Goal: Task Accomplishment & Management: Use online tool/utility

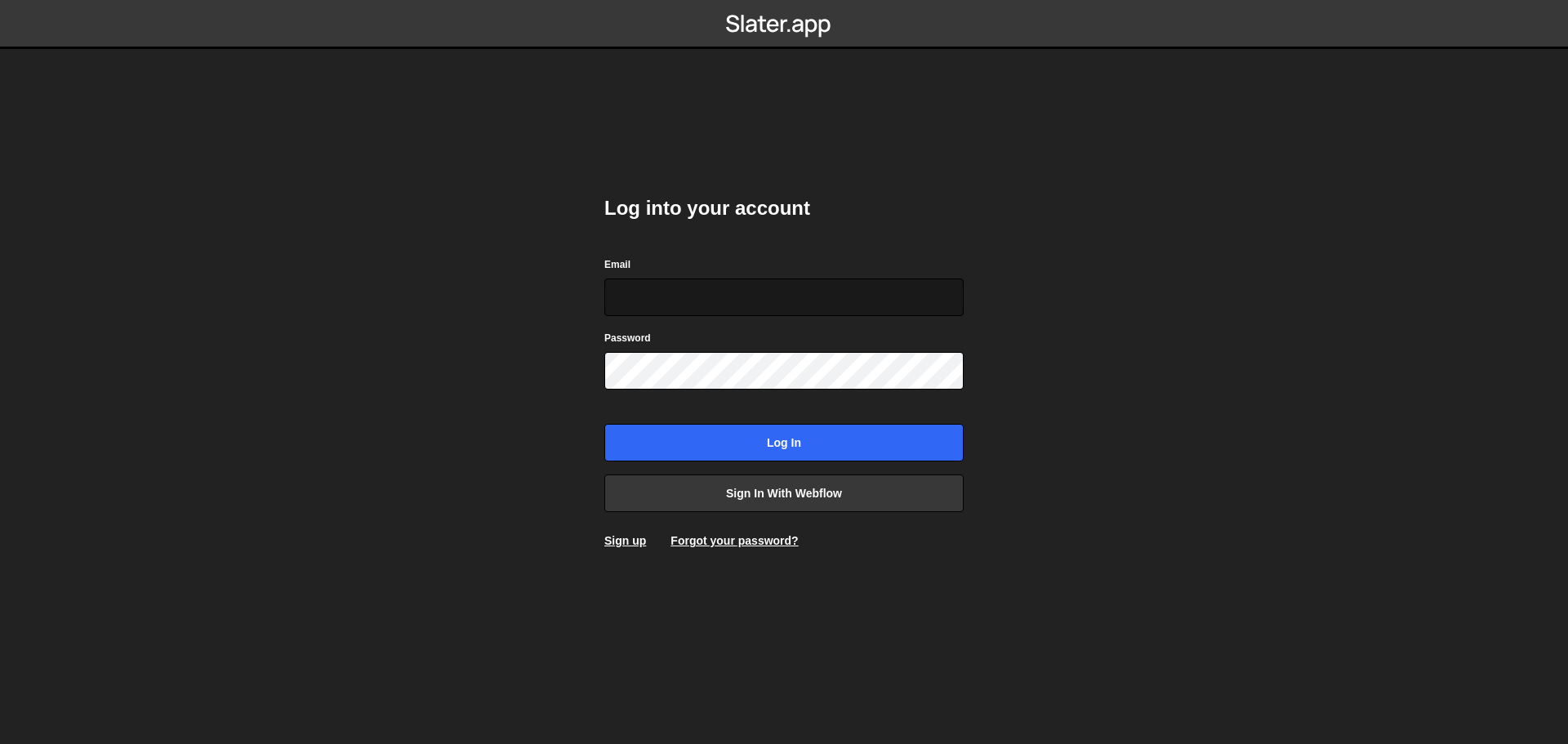
click at [761, 298] on input "Email" at bounding box center [783, 298] width 359 height 38
type input "contact@jaeco.fr"
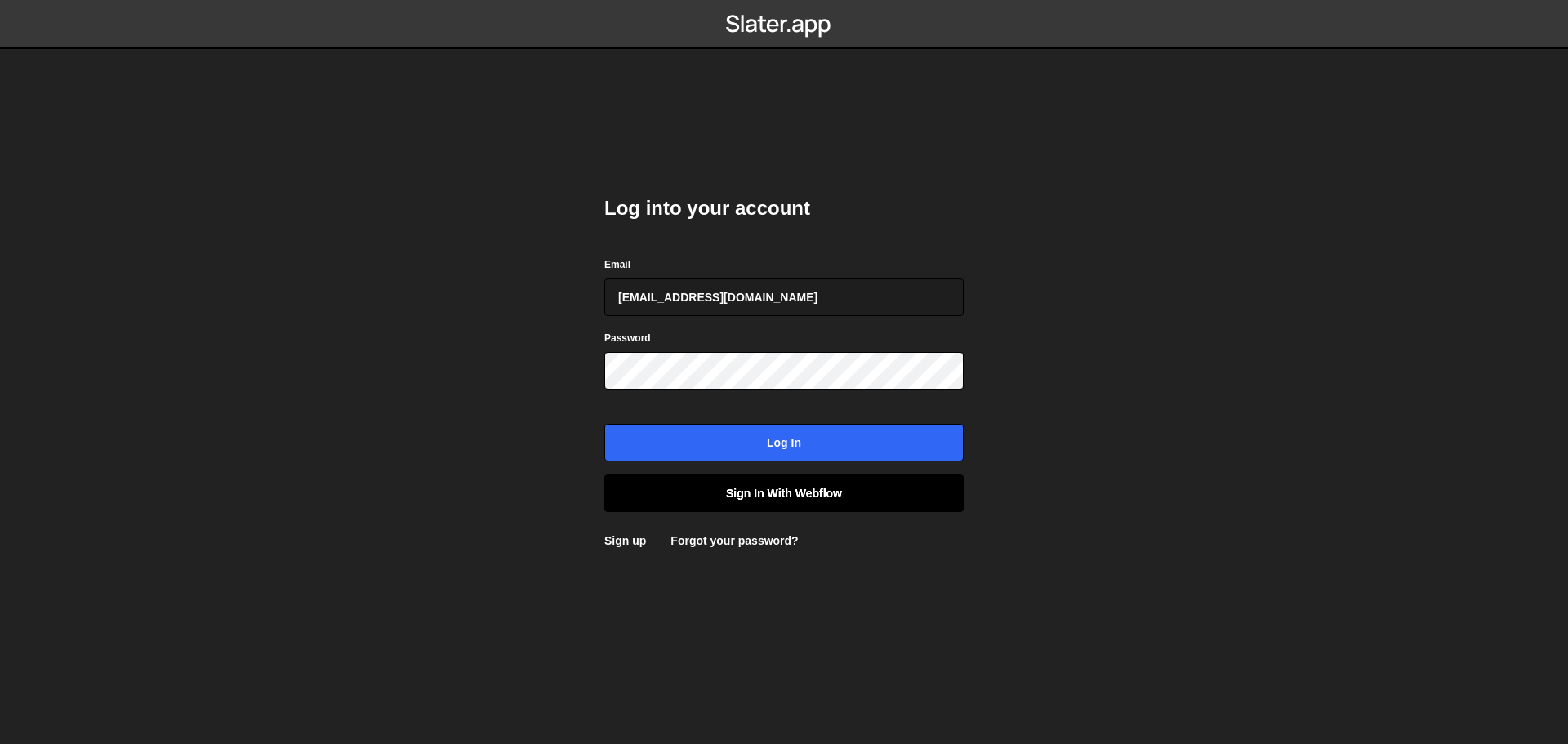
click at [848, 486] on link "Sign in with Webflow" at bounding box center [783, 494] width 359 height 38
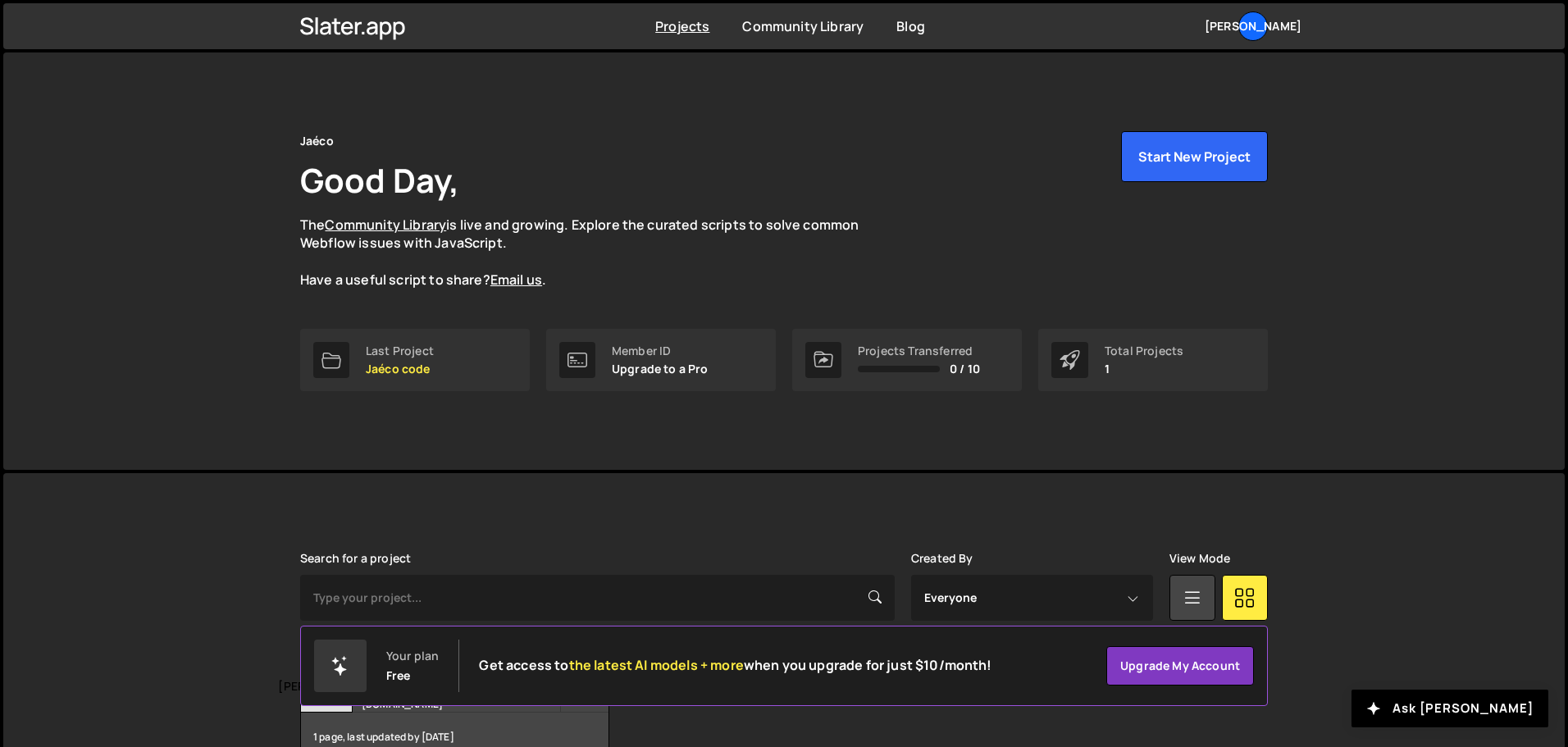
scroll to position [97, 0]
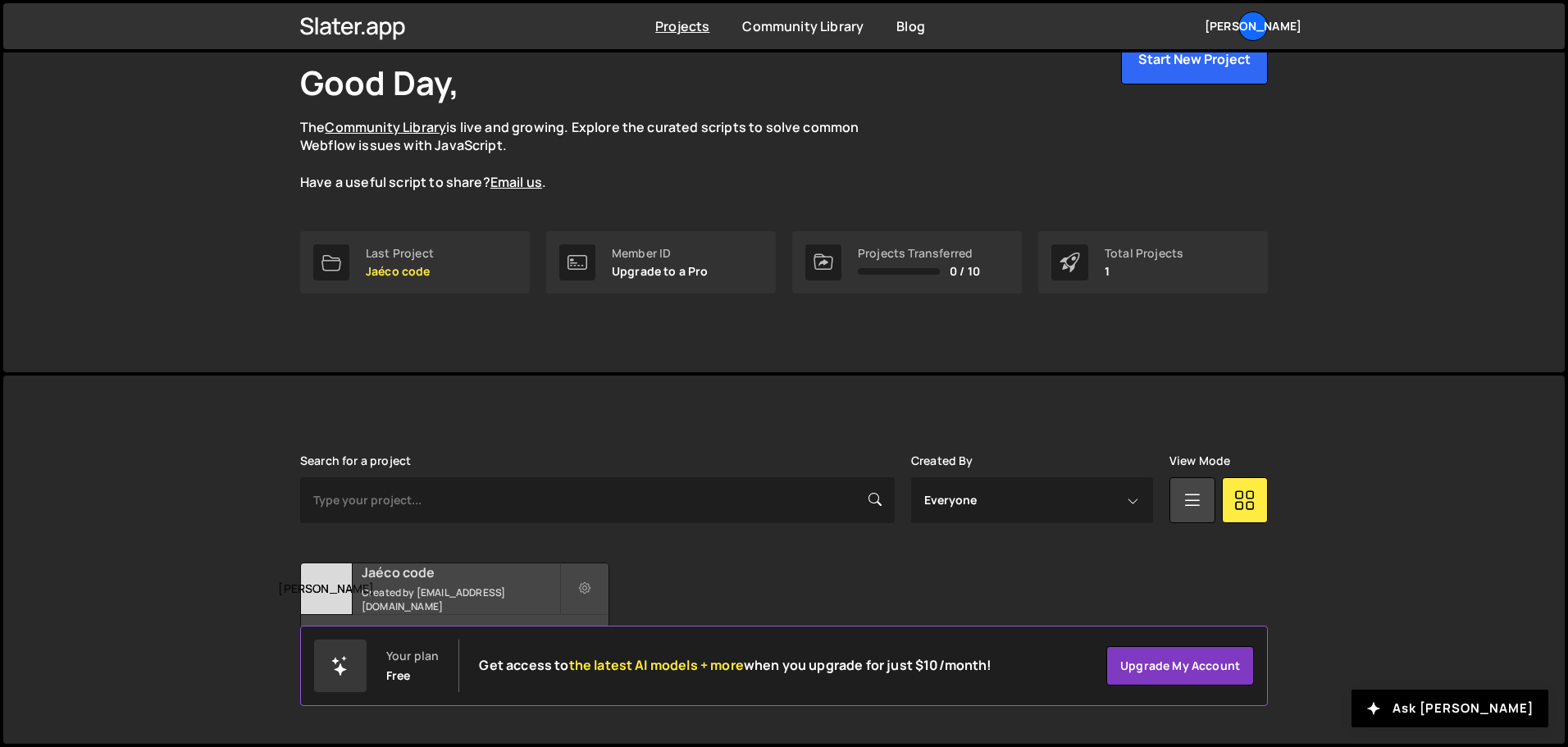
click at [437, 581] on h2 "Jaéco code" at bounding box center [461, 572] width 198 height 18
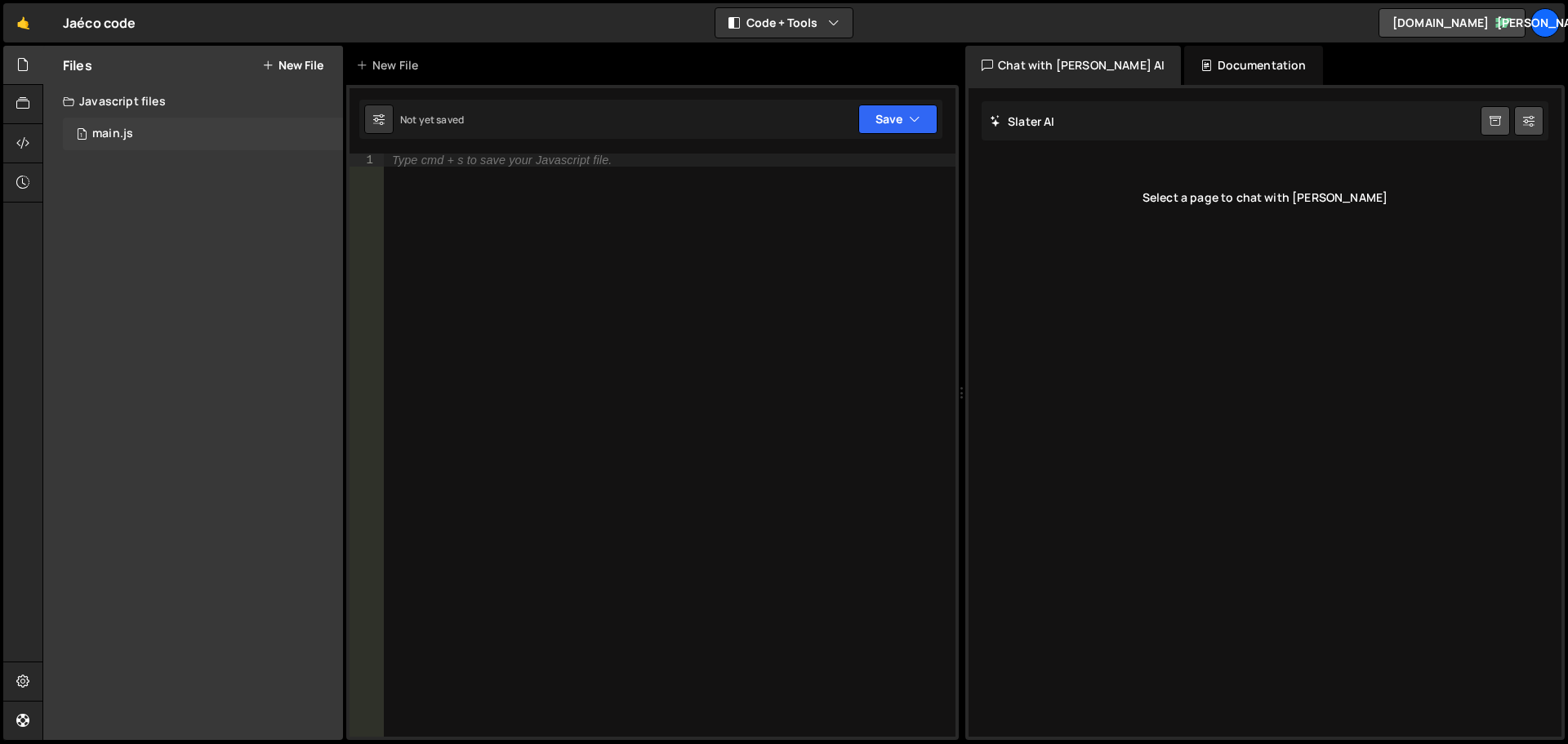
click at [160, 141] on div "1 main.js 0" at bounding box center [202, 134] width 280 height 32
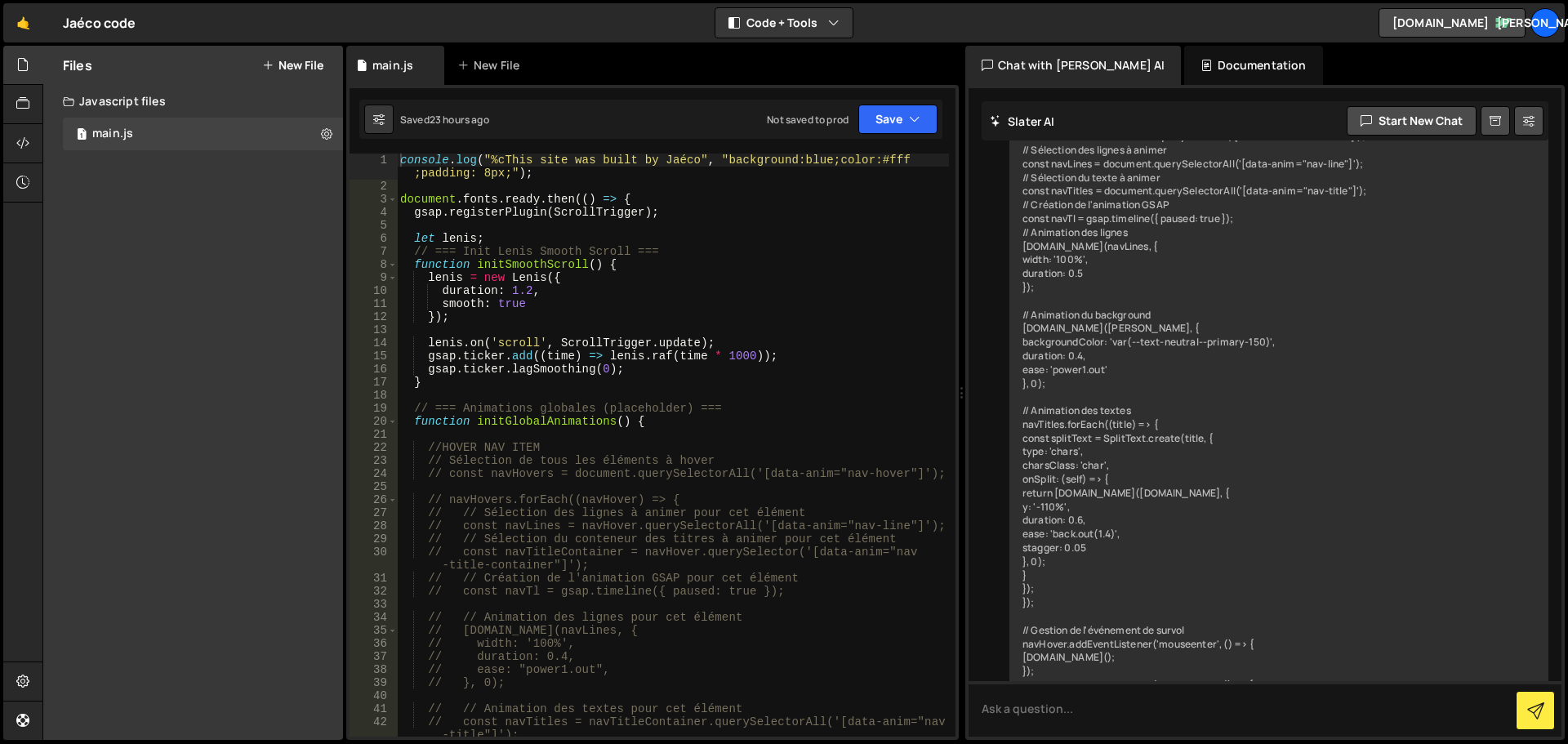
scroll to position [8784, 0]
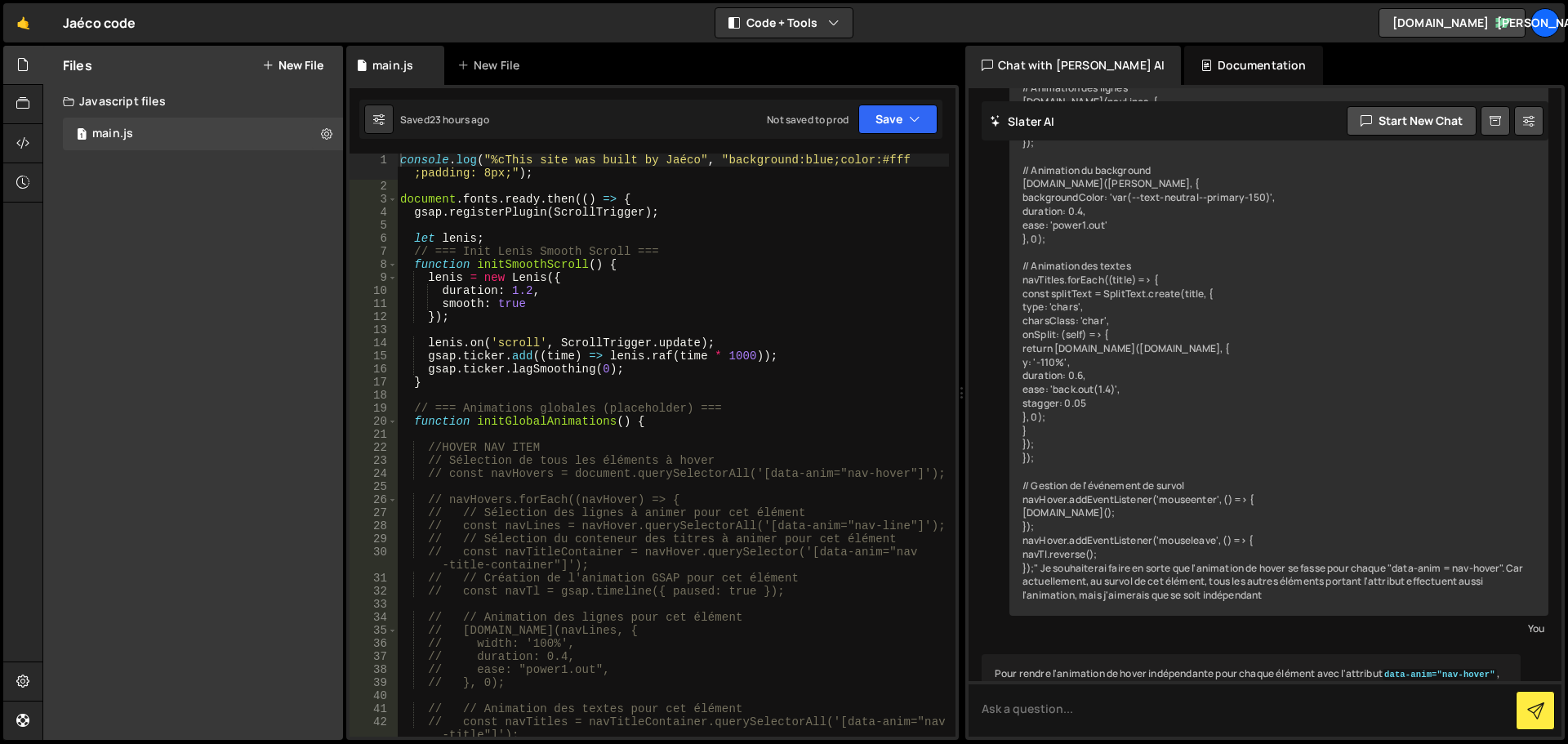
click at [560, 221] on div "console . log ( "%cThis site was built by Jaéco" , "background:blue;color:#fff …" at bounding box center [673, 464] width 552 height 623
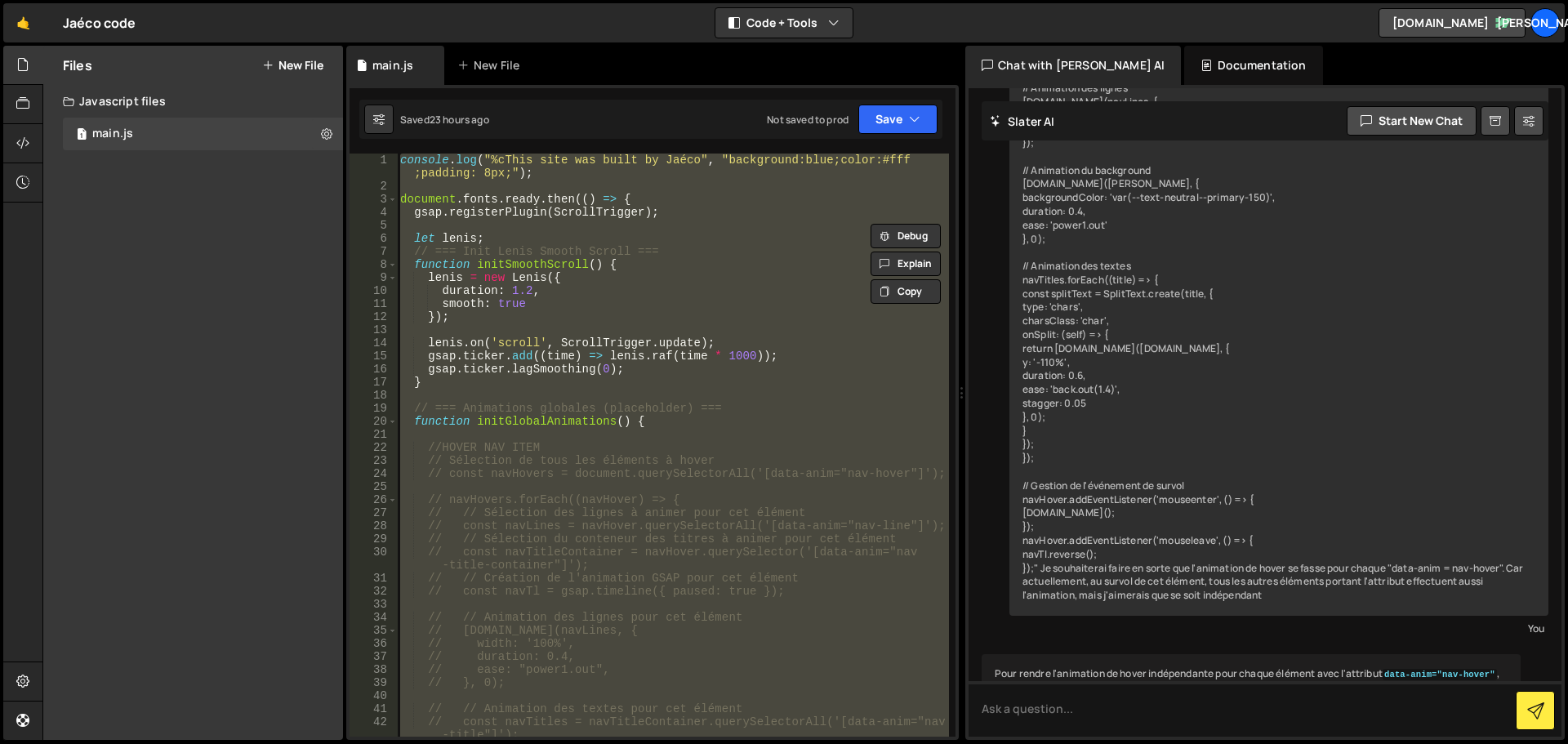
click at [560, 221] on div "console . log ( "%cThis site was built by Jaéco" , "background:blue;color:#fff …" at bounding box center [673, 464] width 552 height 623
type textarea "});"
click at [560, 221] on div "console . log ( "%cThis site was built by Jaéco" , "background:blue;color:#fff …" at bounding box center [673, 464] width 552 height 623
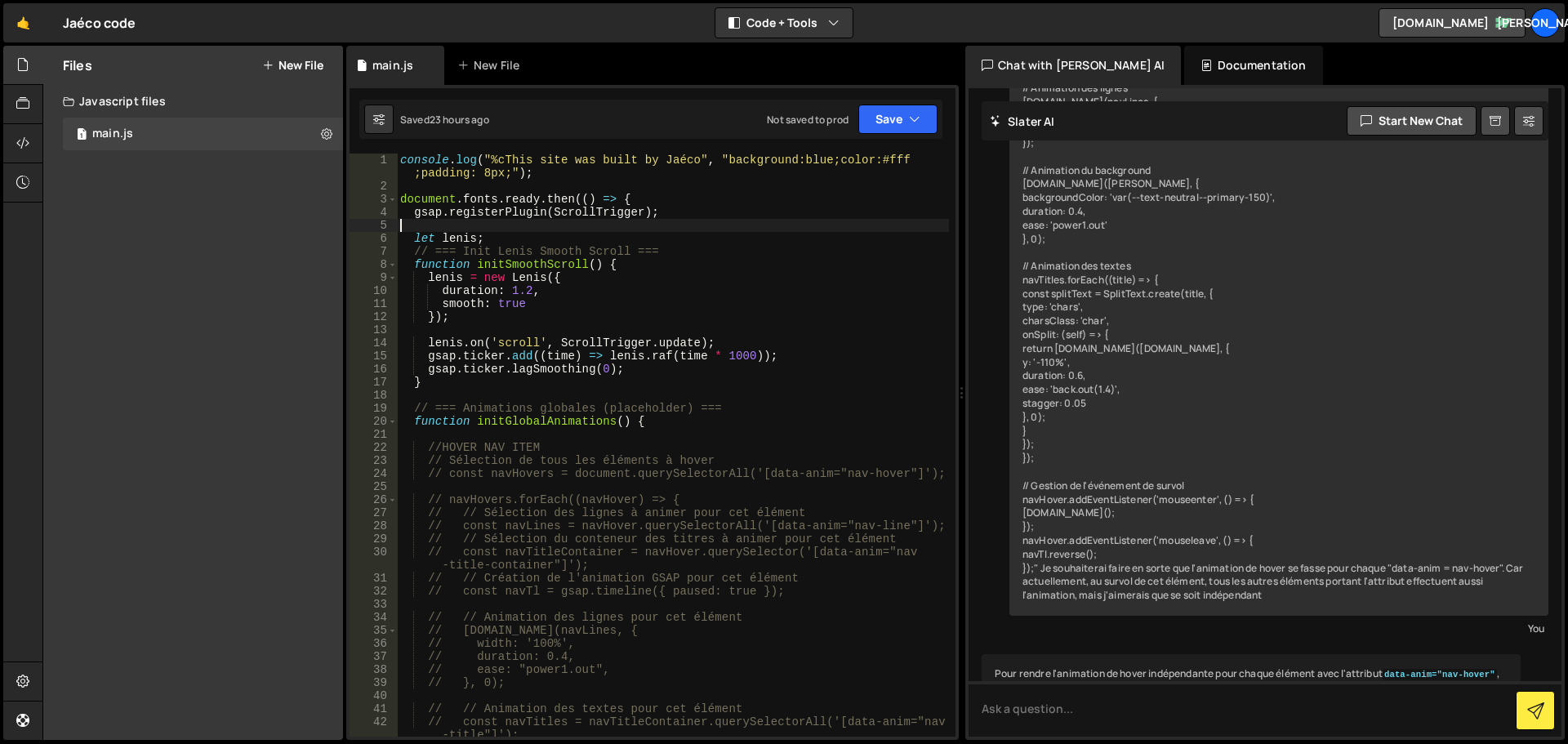
click at [560, 221] on div "console . log ( "%cThis site was built by Jaéco" , "background:blue;color:#fff …" at bounding box center [673, 464] width 552 height 623
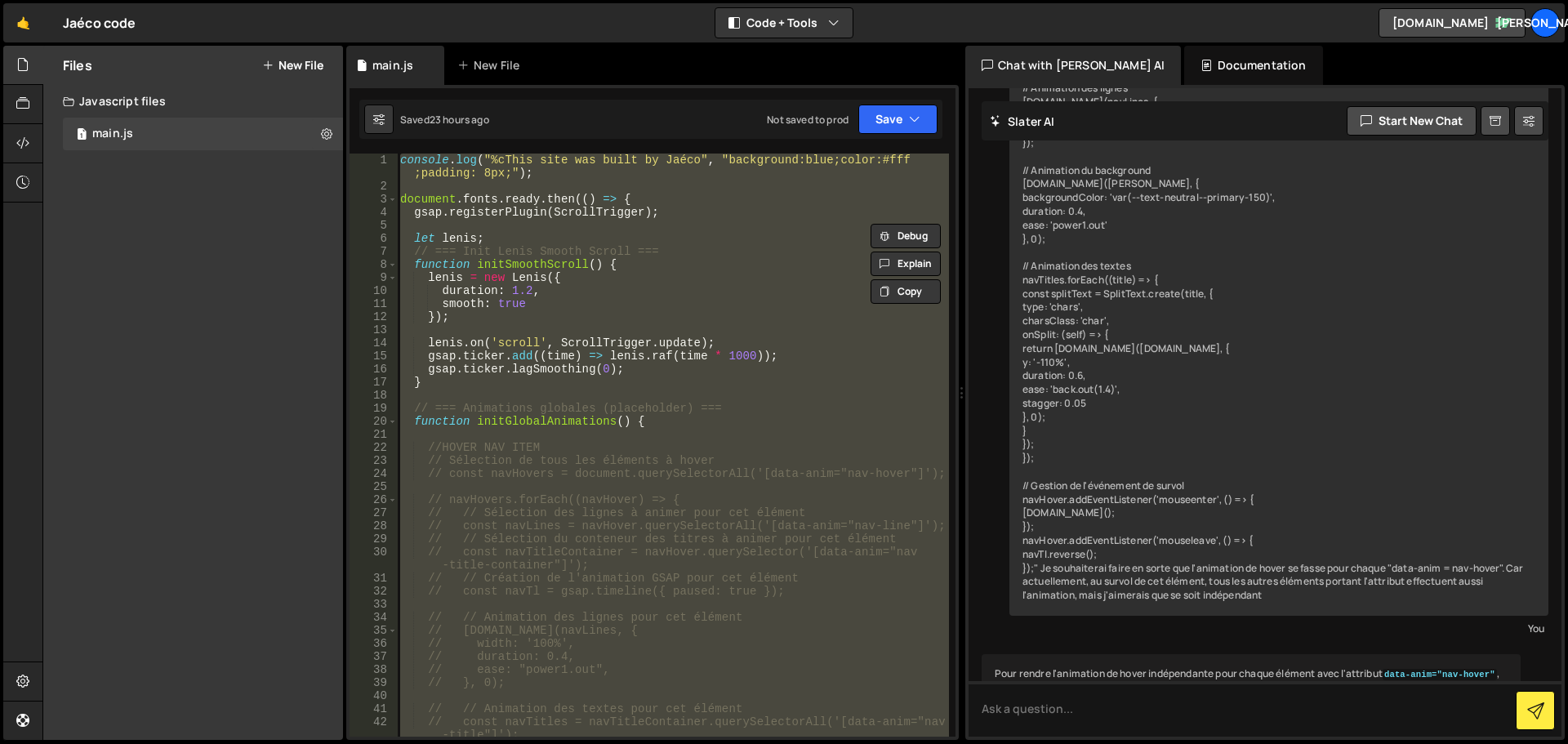
click at [560, 221] on div "console . log ( "%cThis site was built by Jaéco" , "background:blue;color:#fff …" at bounding box center [673, 464] width 552 height 623
click at [750, 306] on div "console . log ( "%cThis site was built by Jaéco" , "background:blue;color:#fff …" at bounding box center [673, 445] width 552 height 584
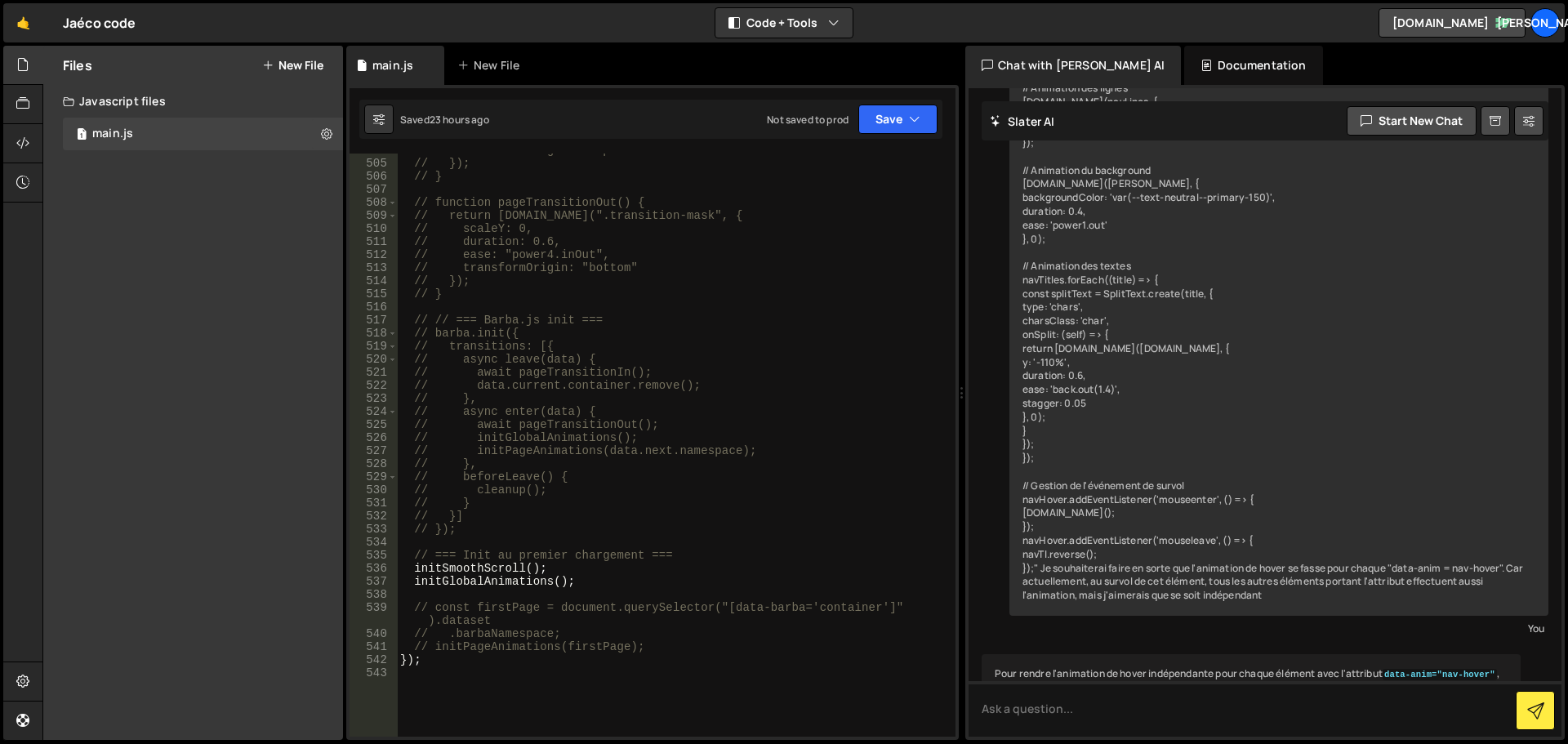
scroll to position [6847, 0]
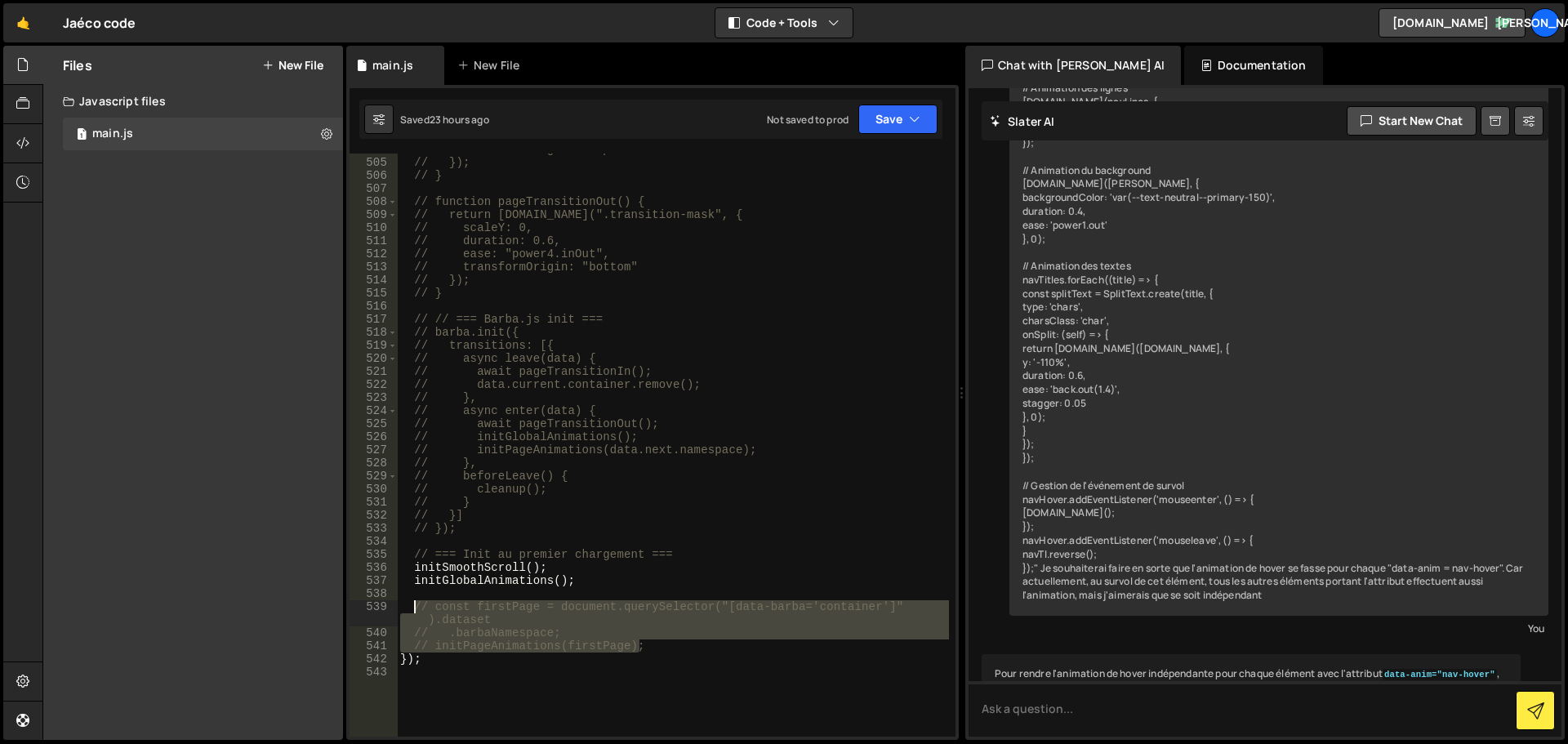
drag, startPoint x: 659, startPoint y: 651, endPoint x: 412, endPoint y: 606, distance: 251.1
click at [412, 605] on div "// transformOrigin: "top" // }); // } // function pageTransitionOut() { // retu…" at bounding box center [673, 448] width 552 height 610
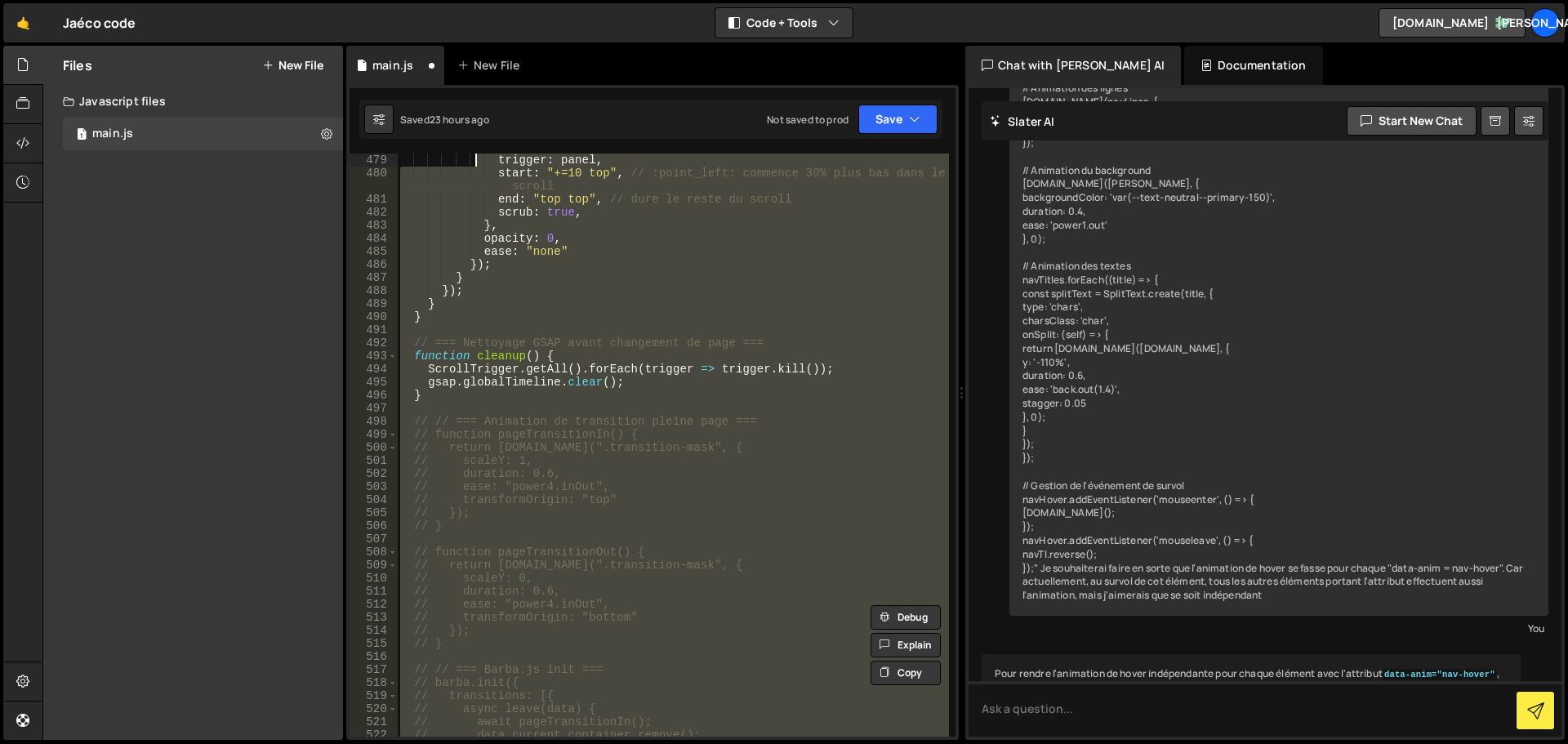
scroll to position [6418, 0]
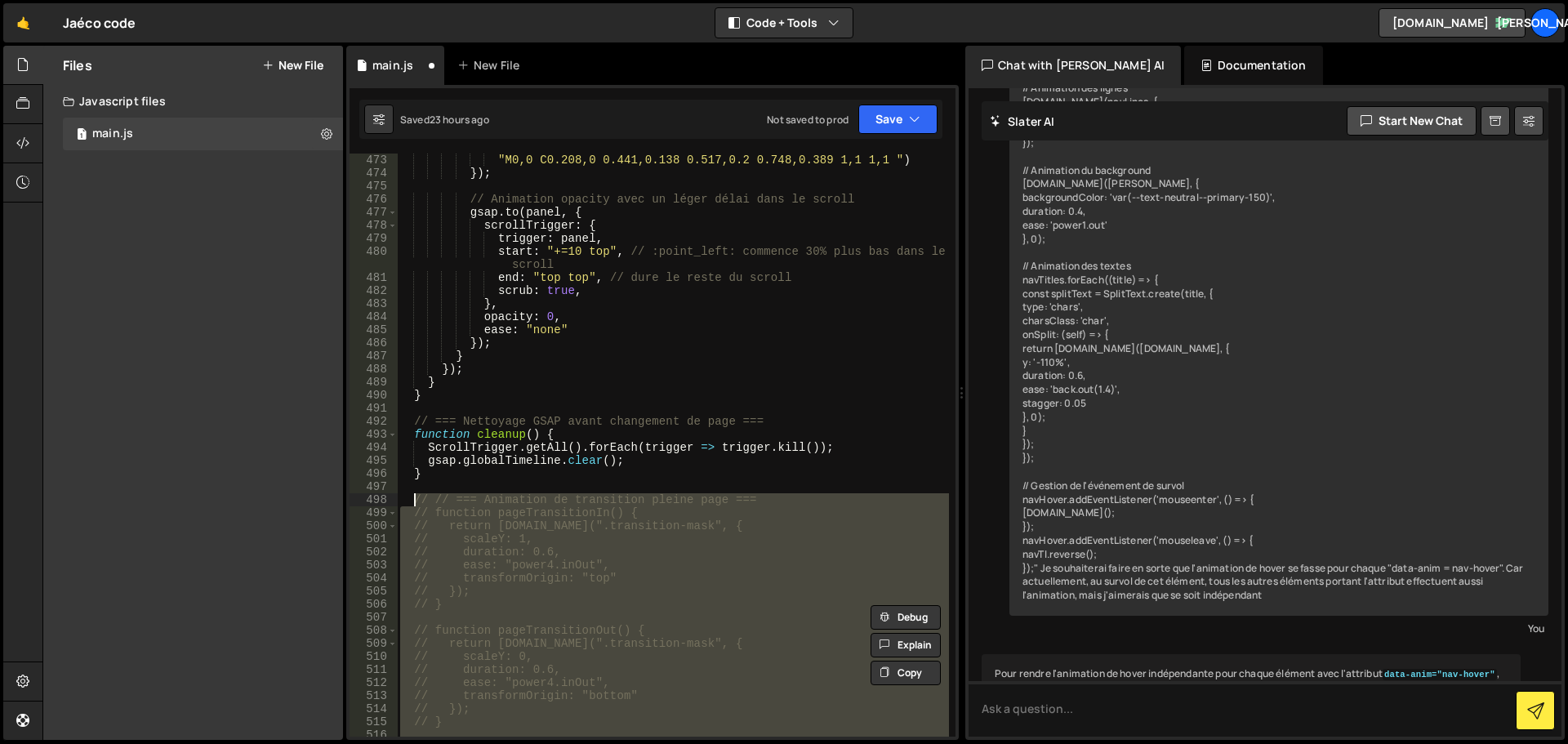
drag, startPoint x: 659, startPoint y: 530, endPoint x: 414, endPoint y: 500, distance: 246.8
click at [414, 500] on div ""M0,0 C0.208,0 0.441,0.138 0.517,0.2 0.748,0.389 1,1 1,1 " ) }) ; // Animation …" at bounding box center [673, 458] width 552 height 610
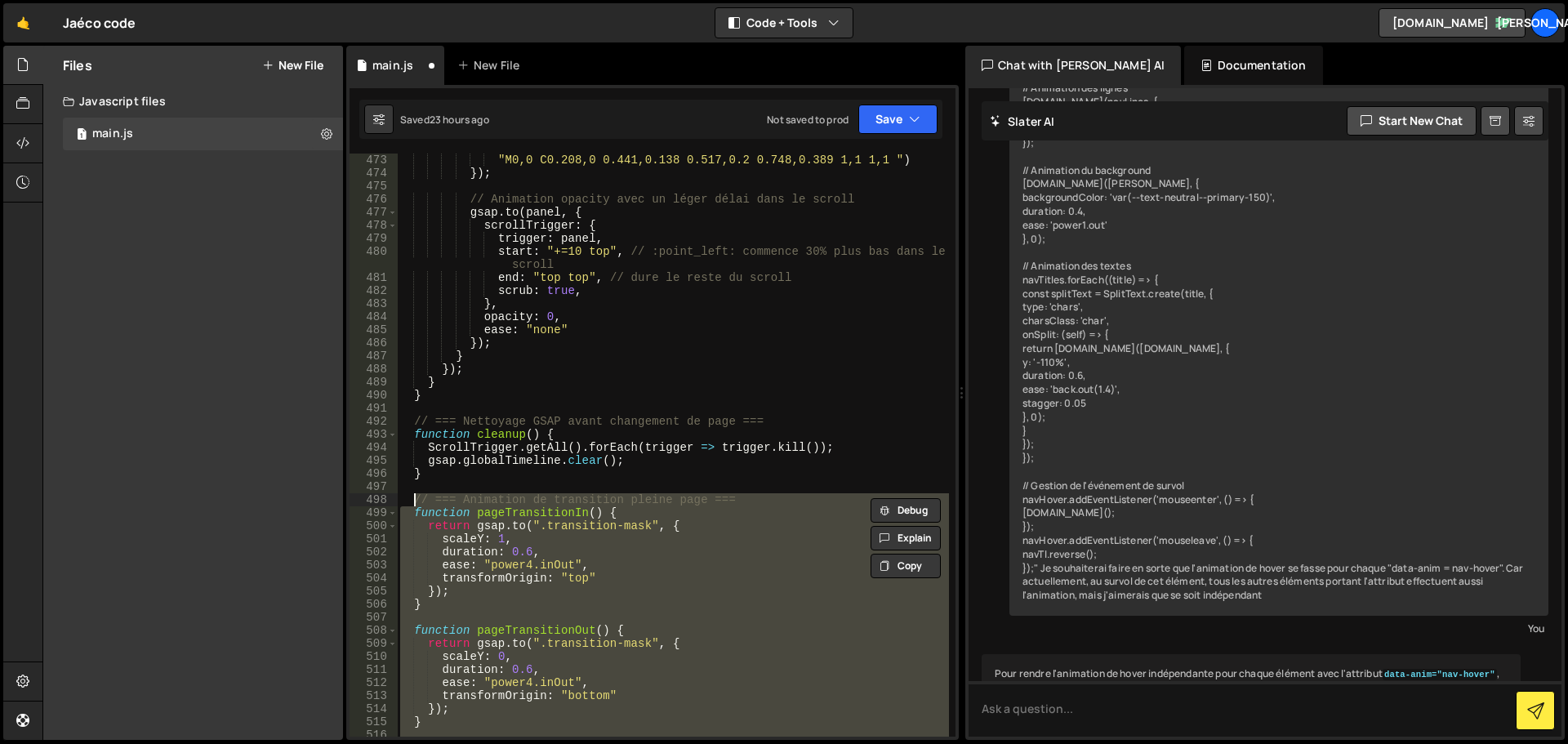
type textarea "// === Animation de transition pleine page ==="
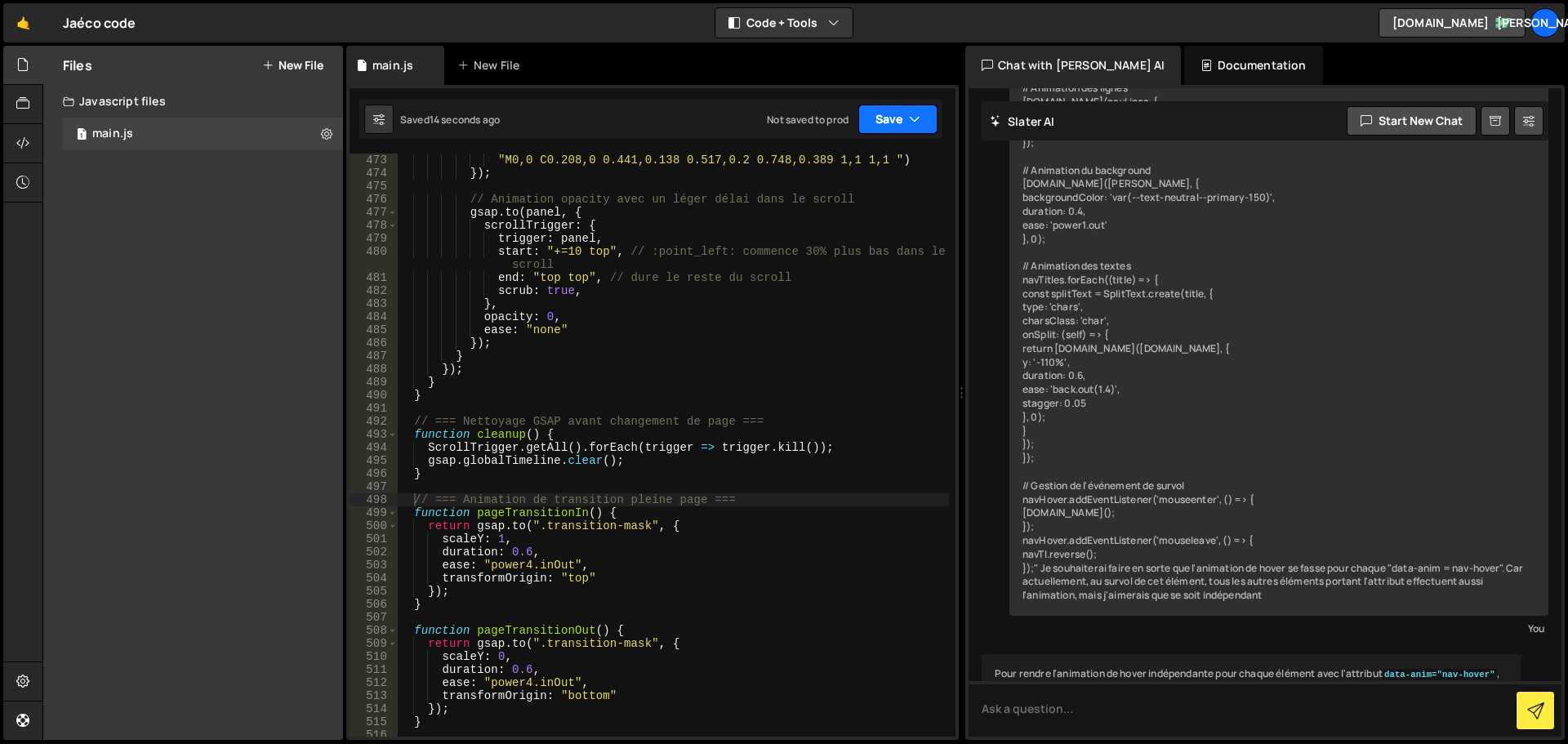
click at [901, 125] on button "Save" at bounding box center [898, 119] width 79 height 30
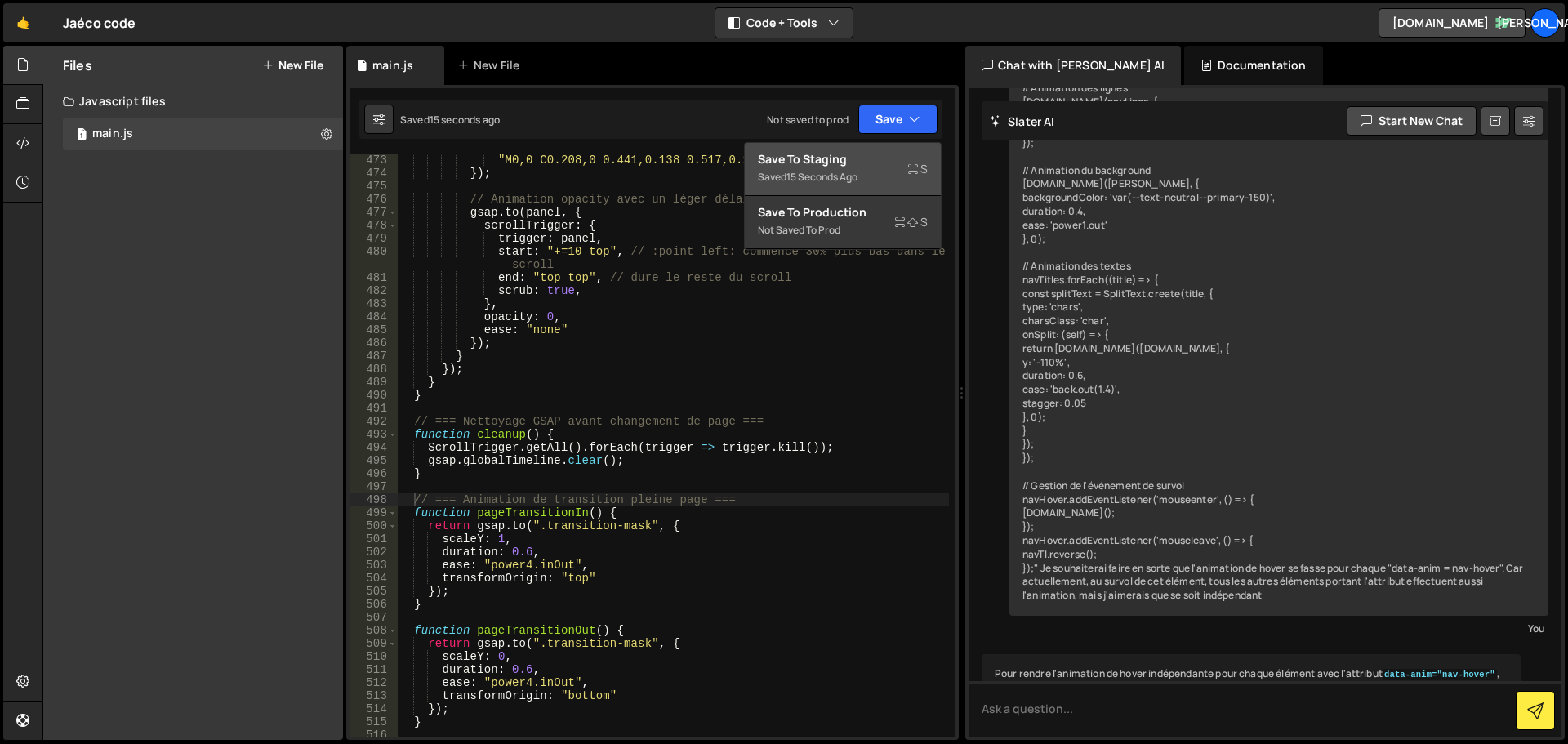
click at [831, 179] on div "15 seconds ago" at bounding box center [822, 177] width 71 height 13
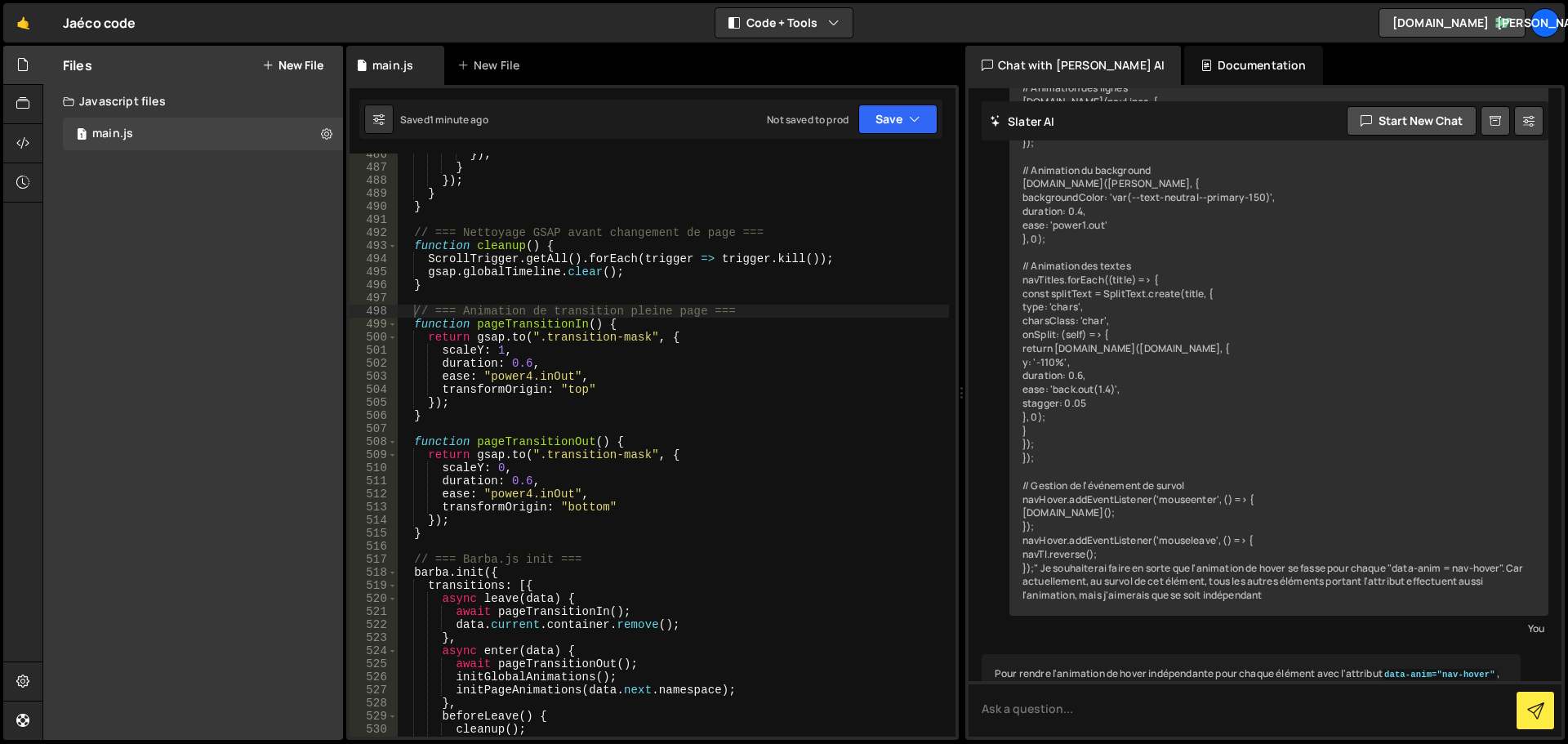
scroll to position [6607, 0]
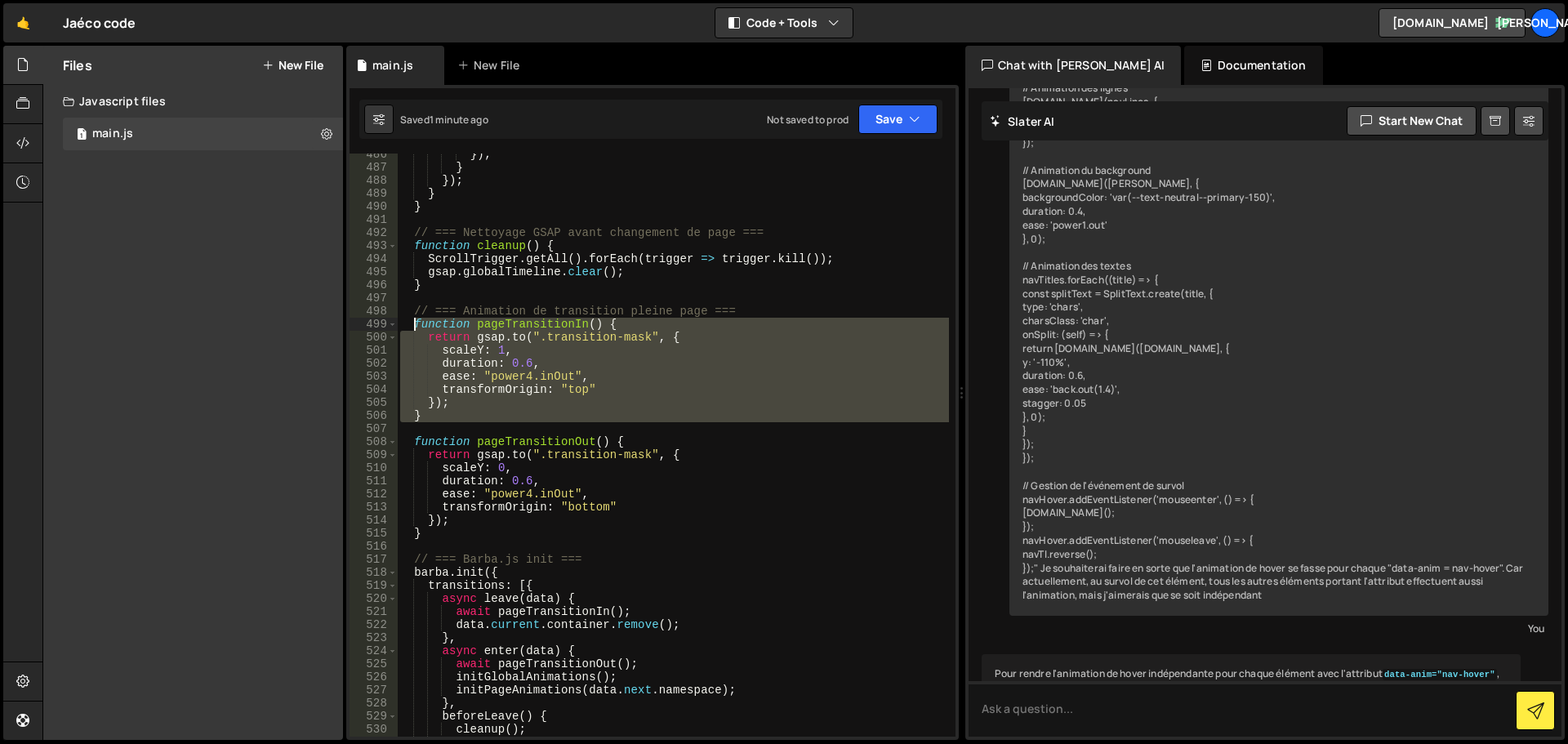
drag, startPoint x: 443, startPoint y: 423, endPoint x: 417, endPoint y: 322, distance: 104.3
click at [417, 322] on div "}) ; } }) ; } } // === Nettoyage GSAP avant changement de page === function cle…" at bounding box center [673, 453] width 552 height 610
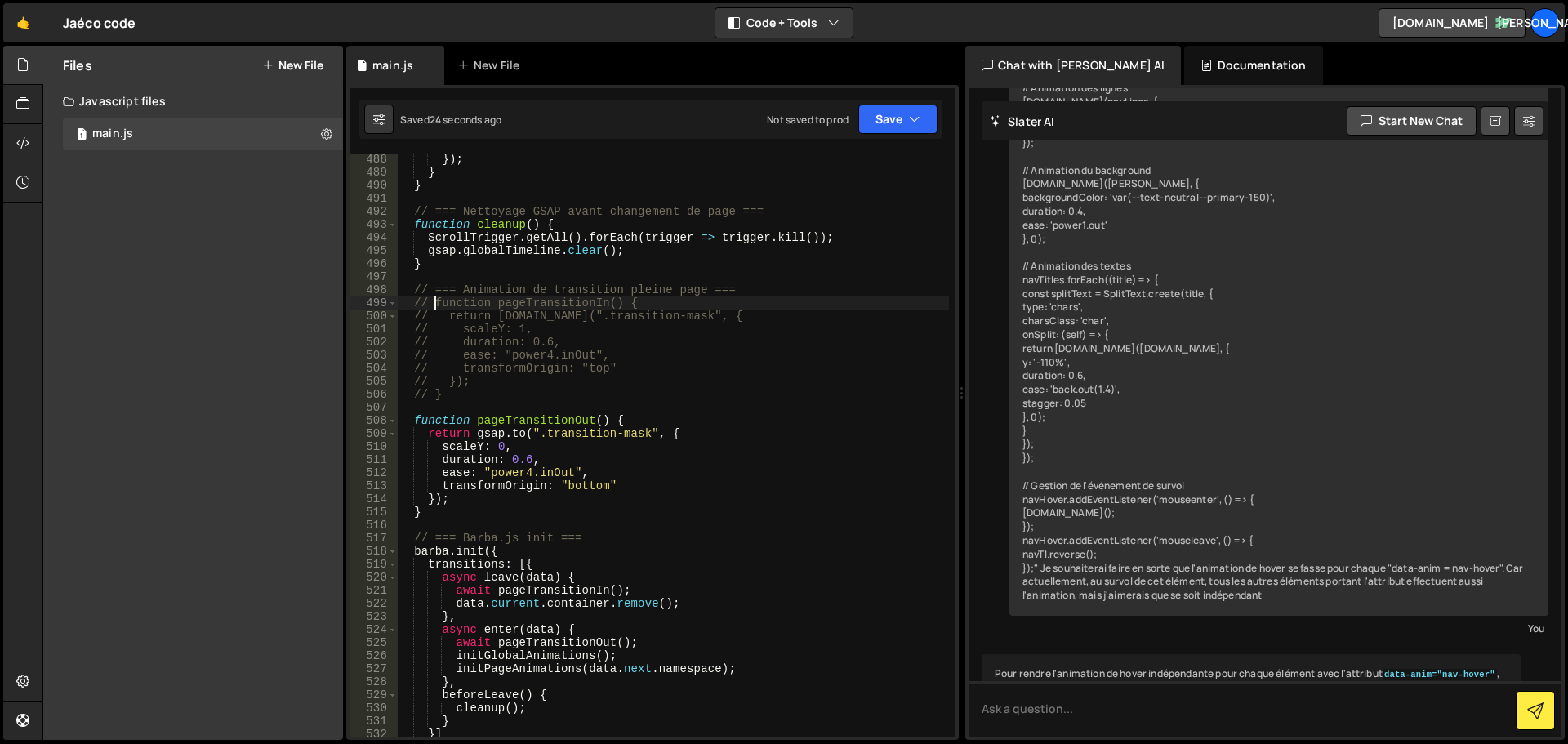
scroll to position [6636, 0]
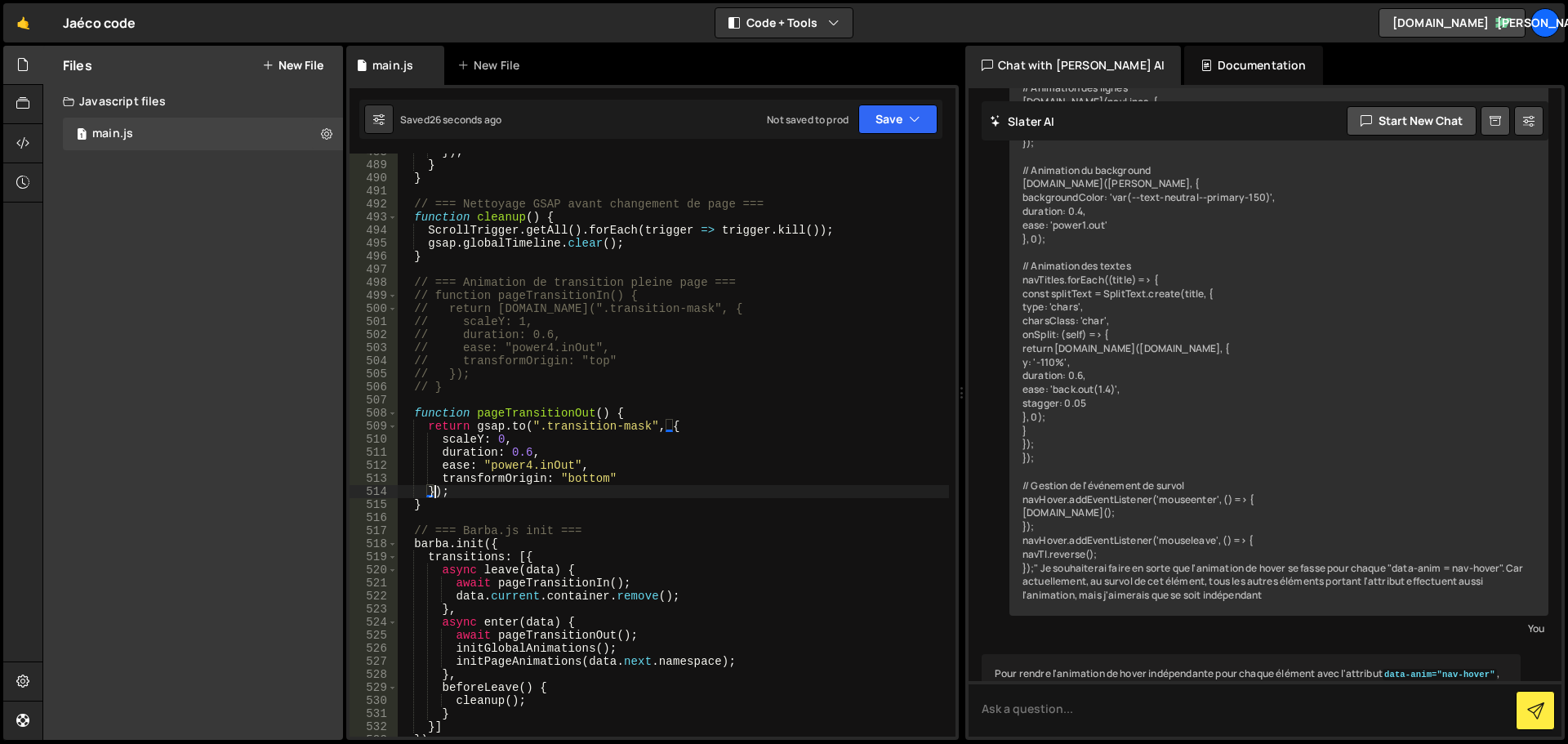
click at [432, 497] on div "}) ; } } // === Nettoyage GSAP avant changement de page === function cleanup ( …" at bounding box center [673, 450] width 552 height 610
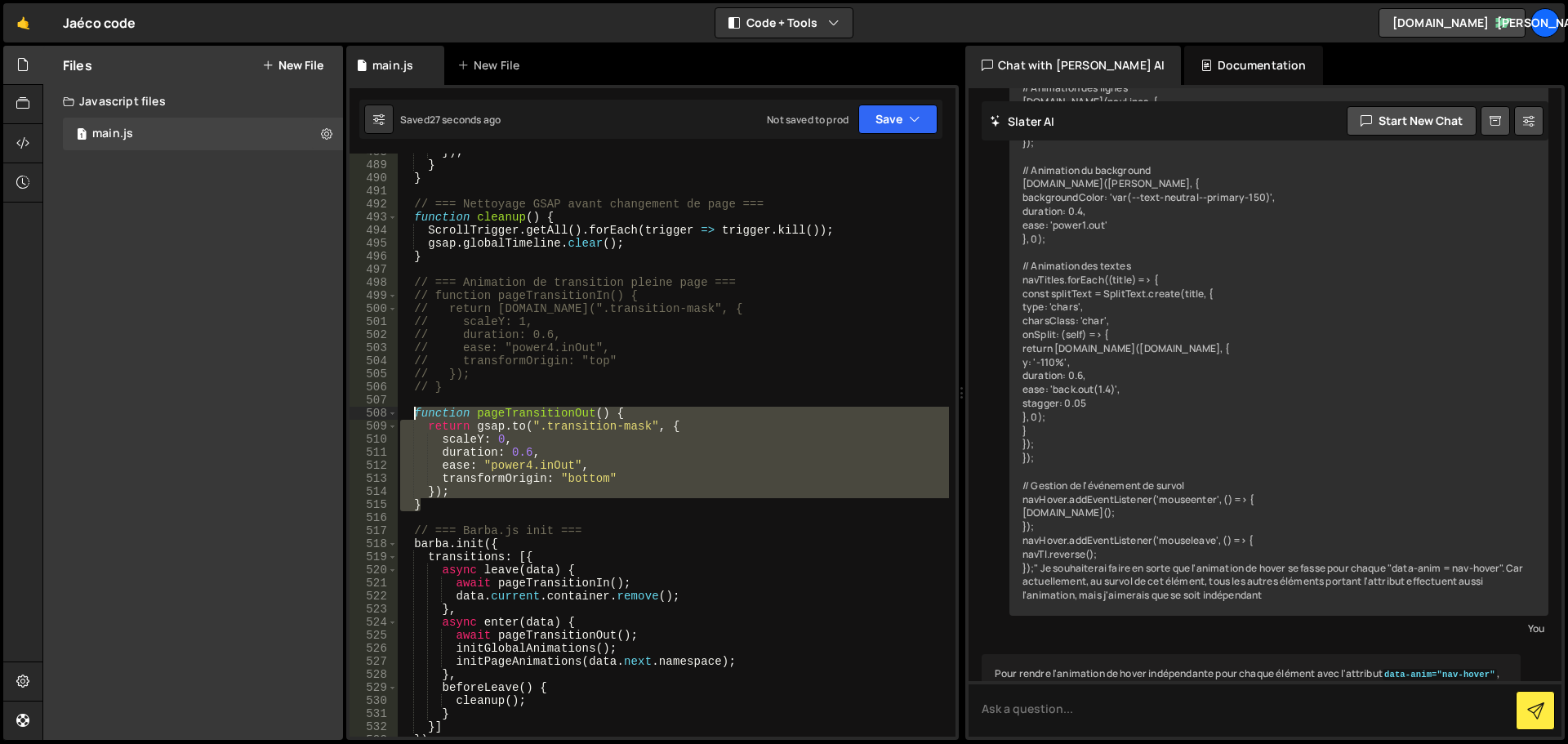
drag, startPoint x: 438, startPoint y: 509, endPoint x: 414, endPoint y: 418, distance: 94.1
click at [414, 418] on div "}) ; } } // === Nettoyage GSAP avant changement de page === function cleanup ( …" at bounding box center [673, 450] width 552 height 610
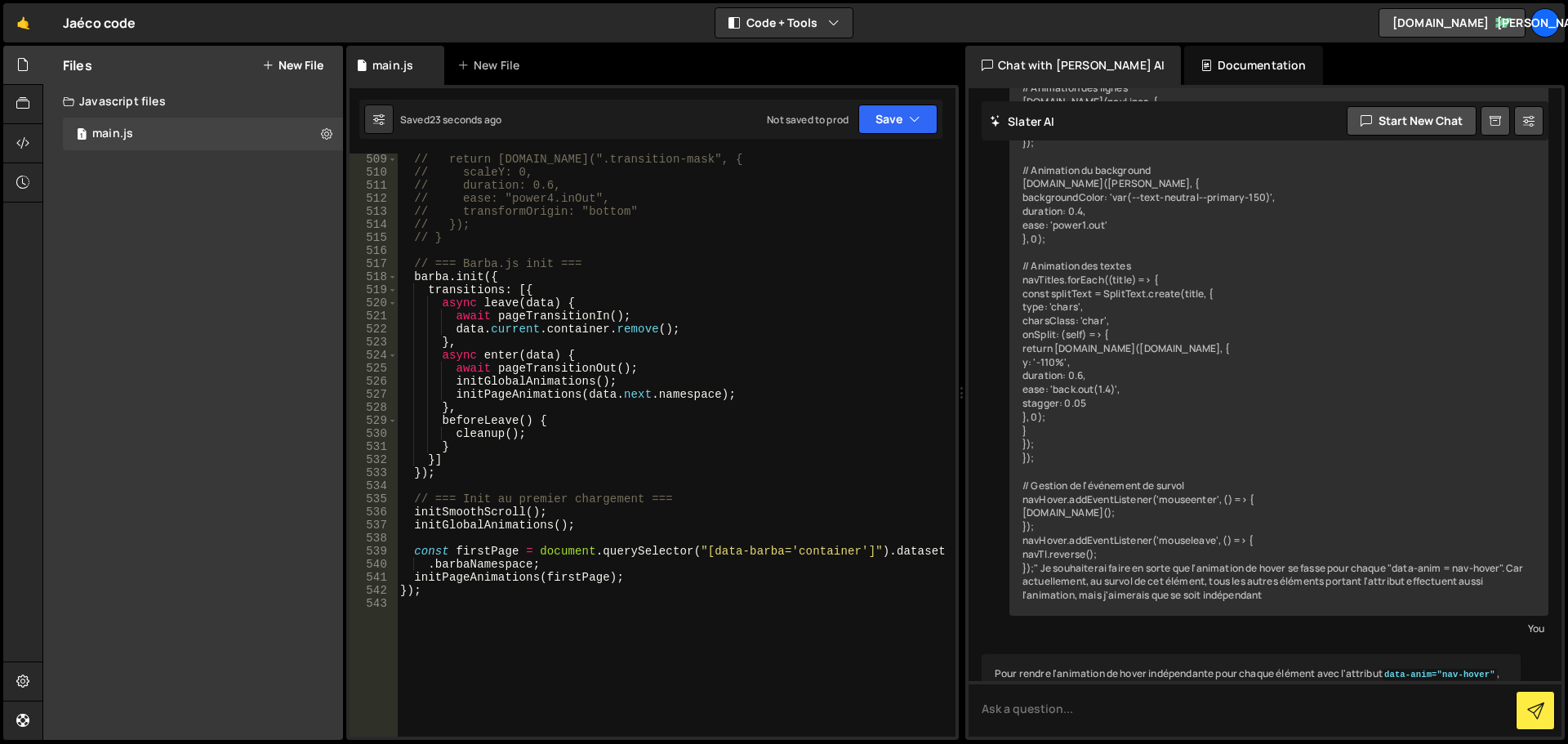
scroll to position [6904, 0]
click at [421, 469] on div "// return [DOMAIN_NAME](".transition-mask", { // scaleY: 0, // duration: 0.6, /…" at bounding box center [673, 457] width 552 height 610
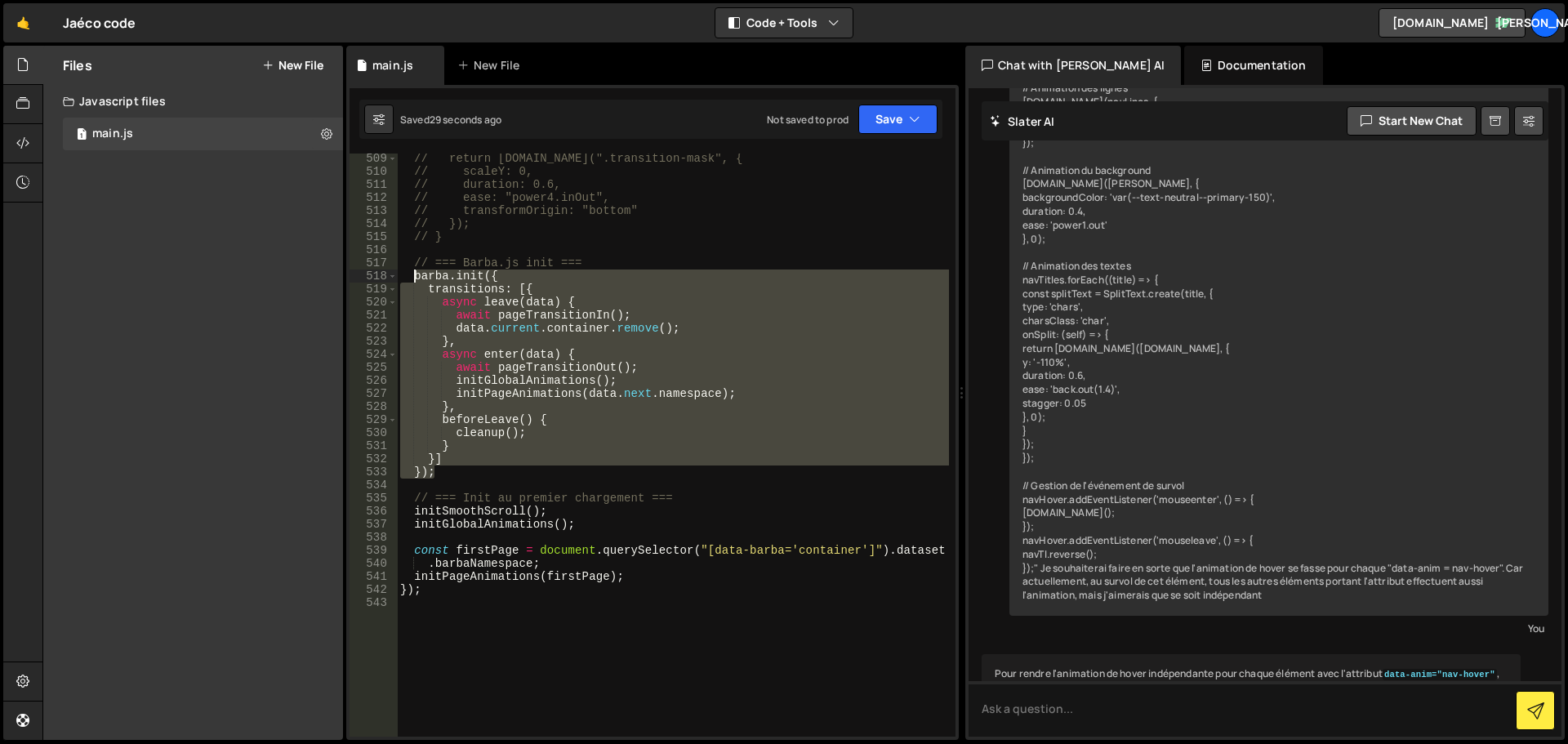
drag, startPoint x: 452, startPoint y: 474, endPoint x: 413, endPoint y: 275, distance: 202.8
click at [413, 275] on div "// return [DOMAIN_NAME](".transition-mask", { // scaleY: 0, // duration: 0.6, /…" at bounding box center [673, 457] width 552 height 610
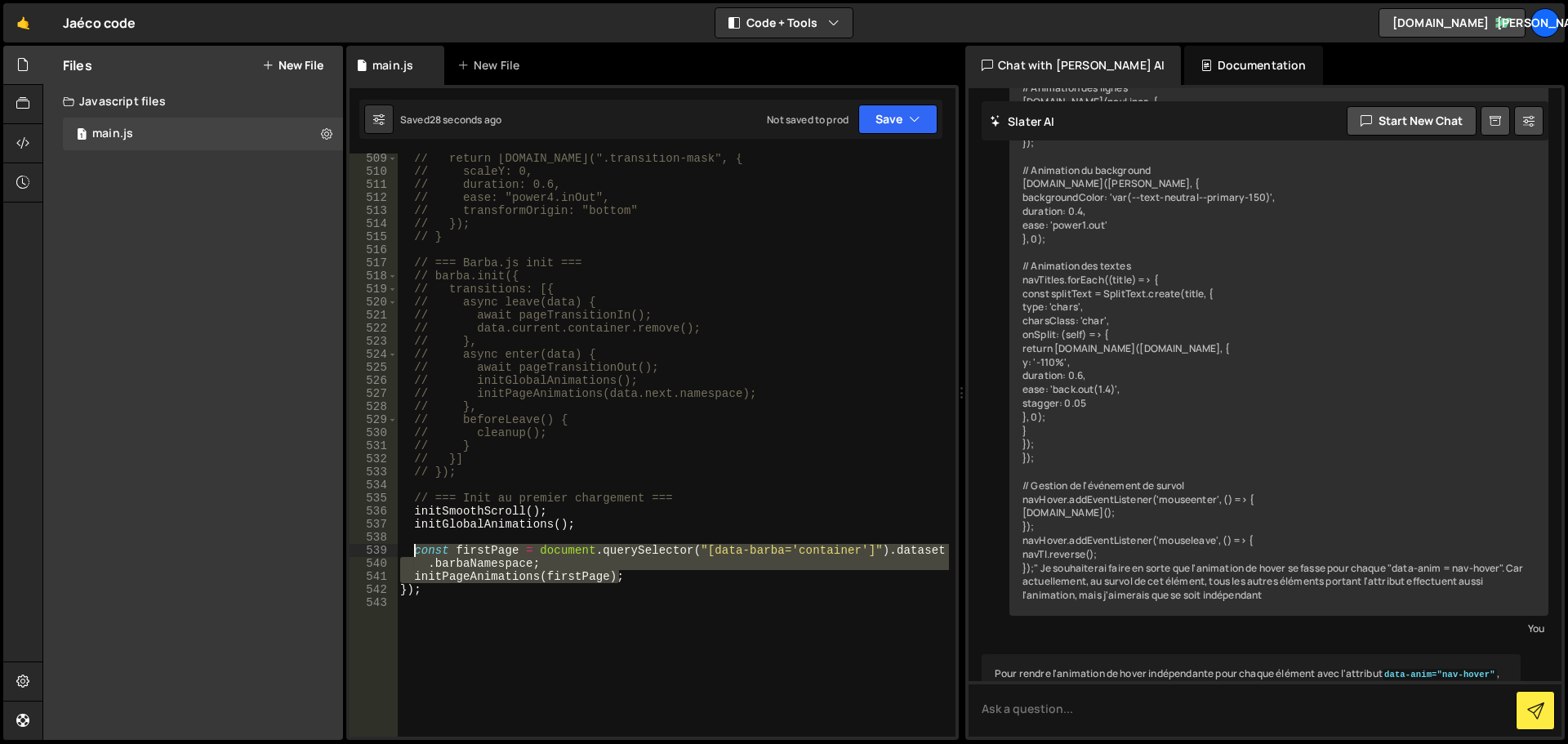
drag, startPoint x: 642, startPoint y: 578, endPoint x: 413, endPoint y: 556, distance: 230.1
click at [413, 556] on div "// return [DOMAIN_NAME](".transition-mask", { // scaleY: 0, // duration: 0.6, /…" at bounding box center [673, 457] width 552 height 610
click at [550, 553] on div "// return [DOMAIN_NAME](".transition-mask", { // scaleY: 0, // duration: 0.6, /…" at bounding box center [673, 445] width 552 height 584
drag, startPoint x: 560, startPoint y: 567, endPoint x: 417, endPoint y: 546, distance: 144.5
click at [417, 546] on div "// return [DOMAIN_NAME](".transition-mask", { // scaleY: 0, // duration: 0.6, /…" at bounding box center [673, 457] width 552 height 610
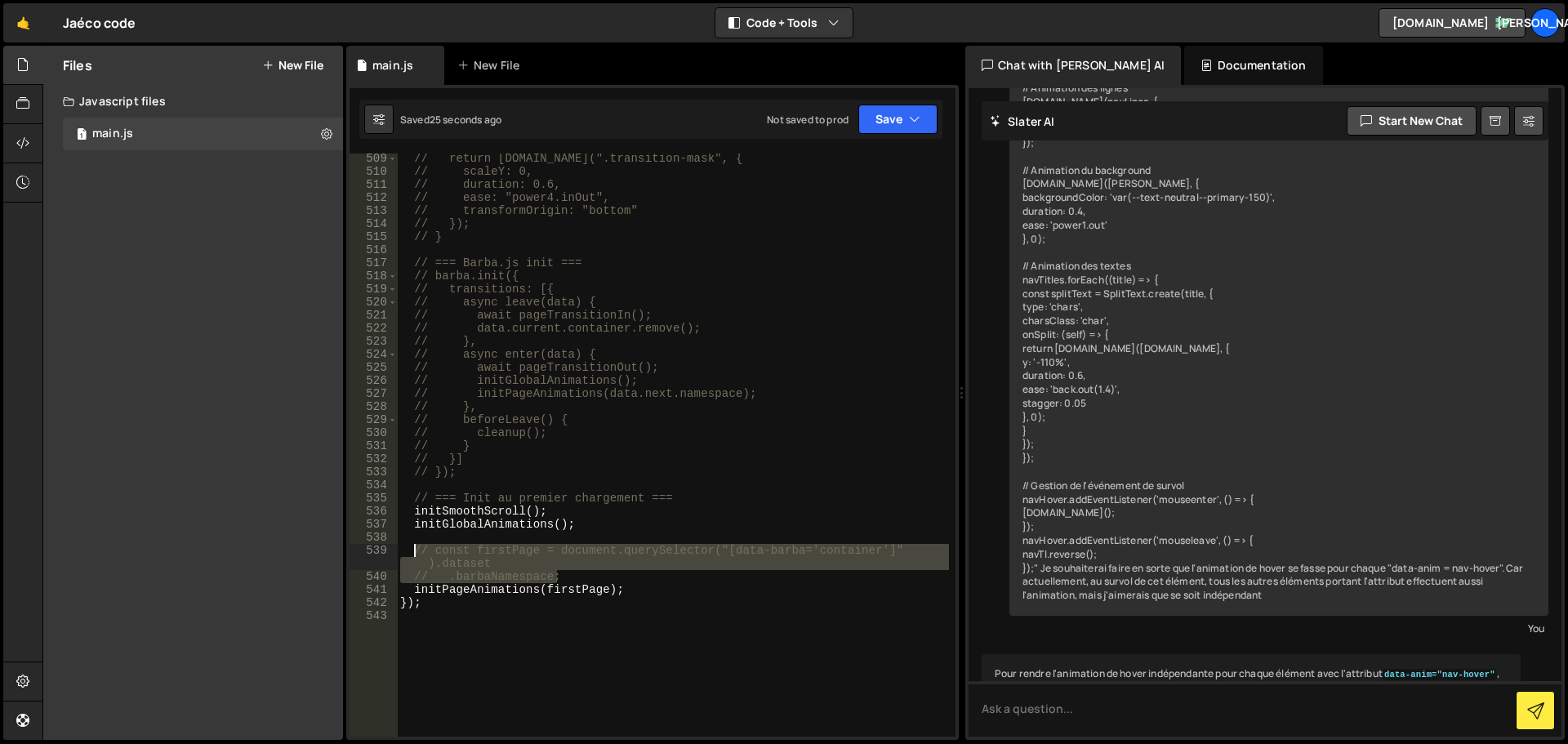
drag, startPoint x: 585, startPoint y: 576, endPoint x: 413, endPoint y: 549, distance: 174.1
click at [413, 549] on div "// return [DOMAIN_NAME](".transition-mask", { // scaleY: 0, // duration: 0.6, /…" at bounding box center [673, 457] width 552 height 610
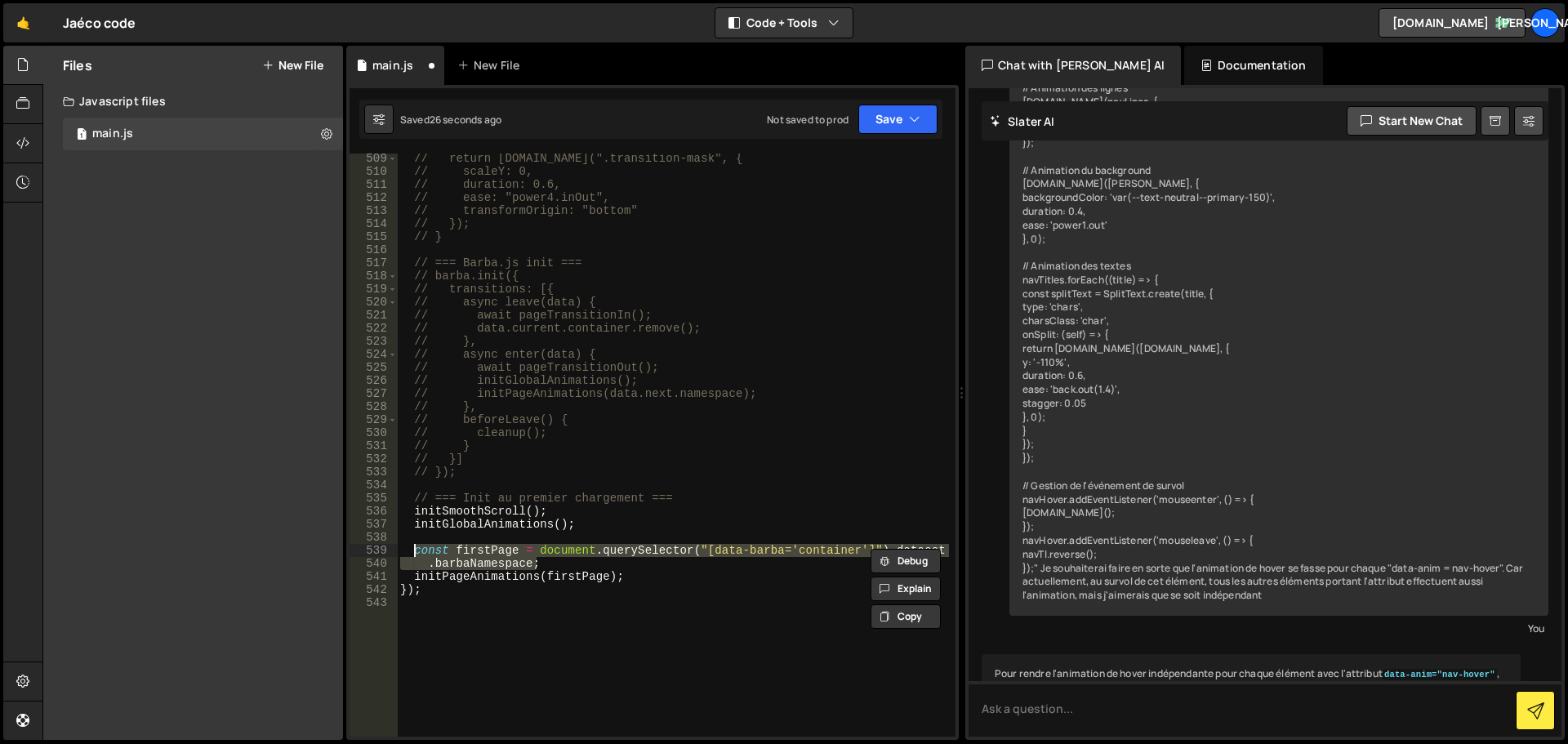
type textarea "const firstPage = document.querySelector("[data-barba='container']").dataset"
